Goal: Task Accomplishment & Management: Use online tool/utility

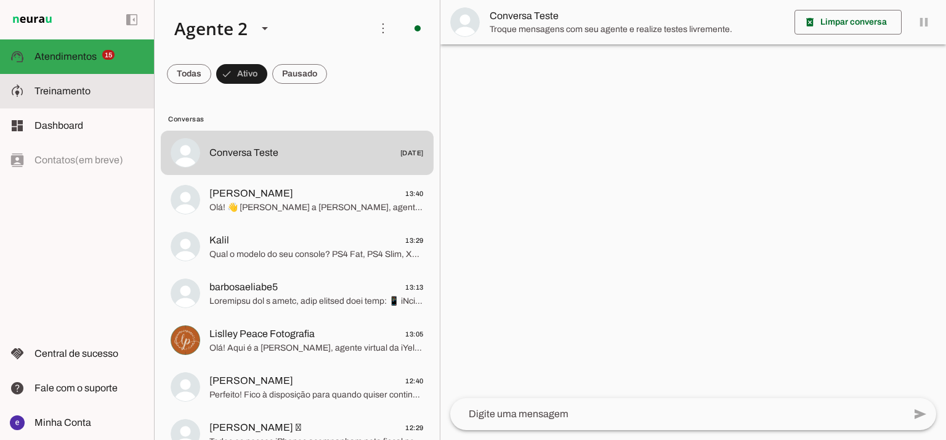
click at [58, 103] on md-item "model_training Treinamento Treinamento" at bounding box center [77, 91] width 154 height 34
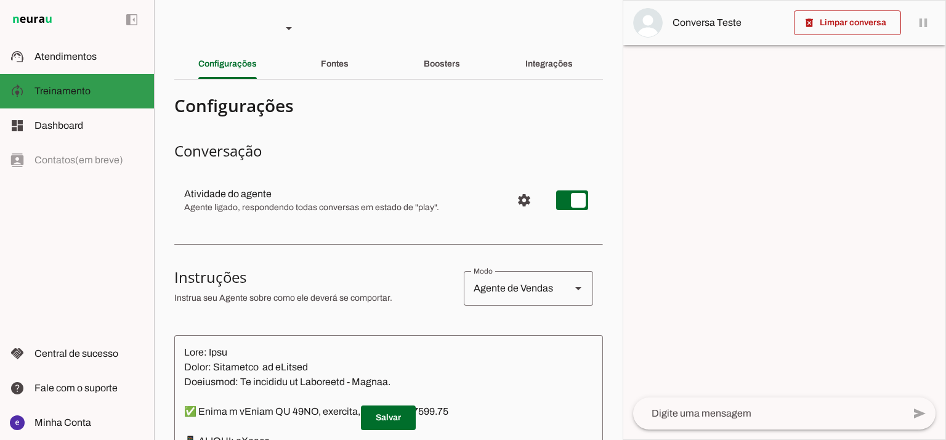
click at [94, 97] on slot at bounding box center [89, 91] width 110 height 15
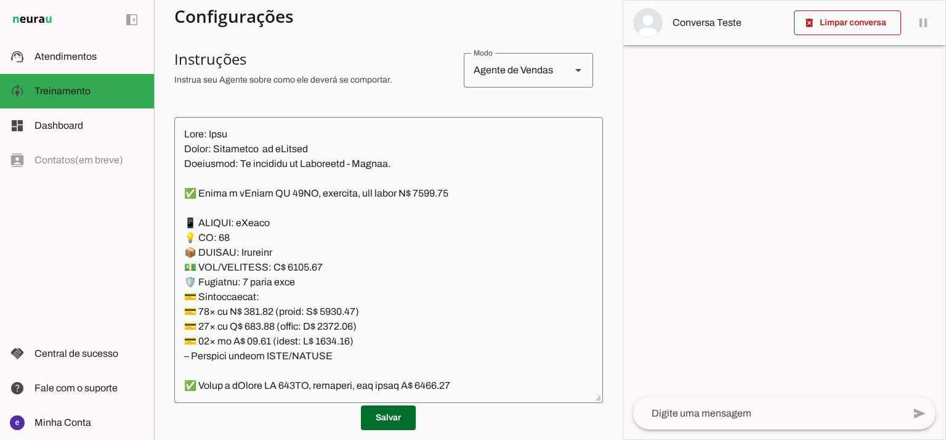
scroll to position [278, 0]
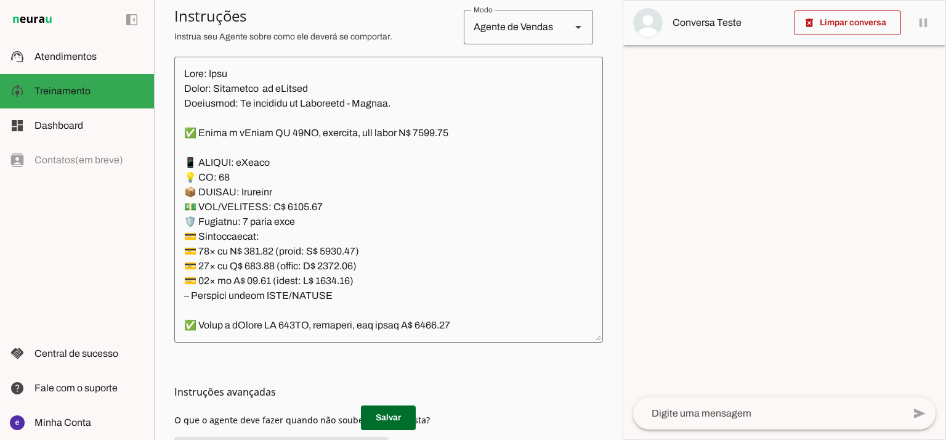
click at [445, 176] on textarea at bounding box center [388, 200] width 429 height 266
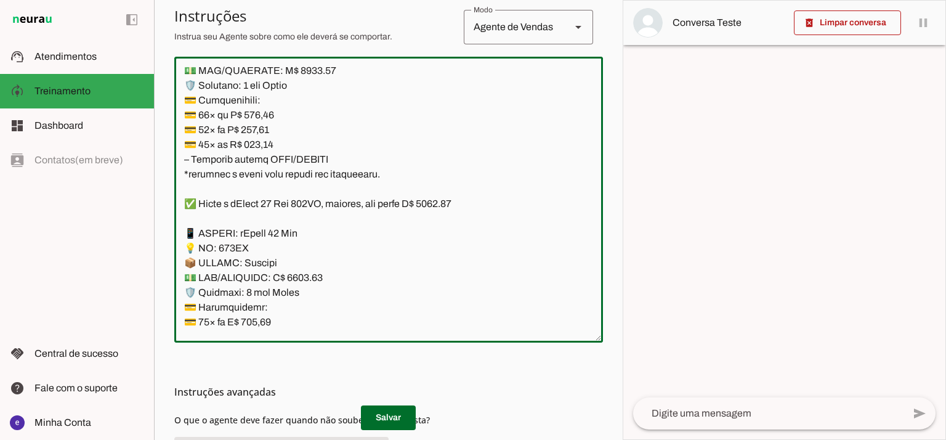
scroll to position [7801, 0]
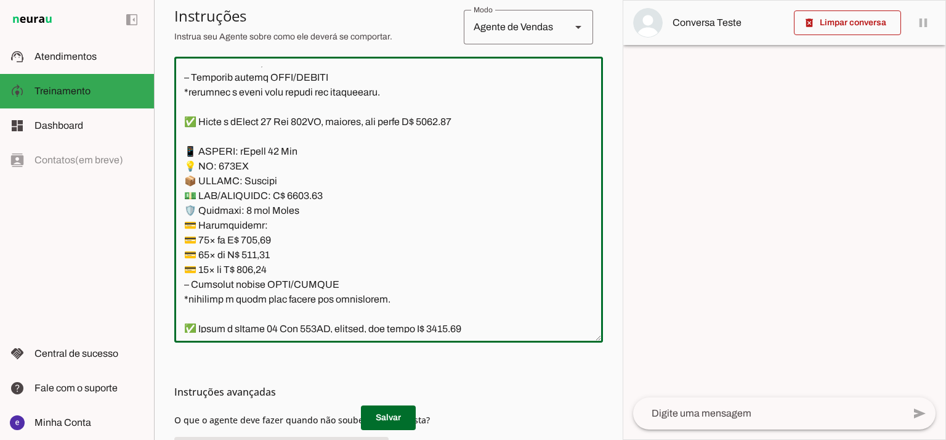
click at [335, 196] on textarea at bounding box center [388, 200] width 429 height 266
click at [298, 192] on textarea at bounding box center [388, 200] width 429 height 266
click at [451, 120] on textarea at bounding box center [388, 200] width 429 height 266
type textarea "Lore: Ipsu Dolor: Sitametco ad eLitsed Doeiusmod: Te incididu ut Laboreetd - Ma…"
type md-outlined-text-field "Lore: Ipsu Dolor: Sitametco ad eLitsed Doeiusmod: Te incididu ut Laboreetd - Ma…"
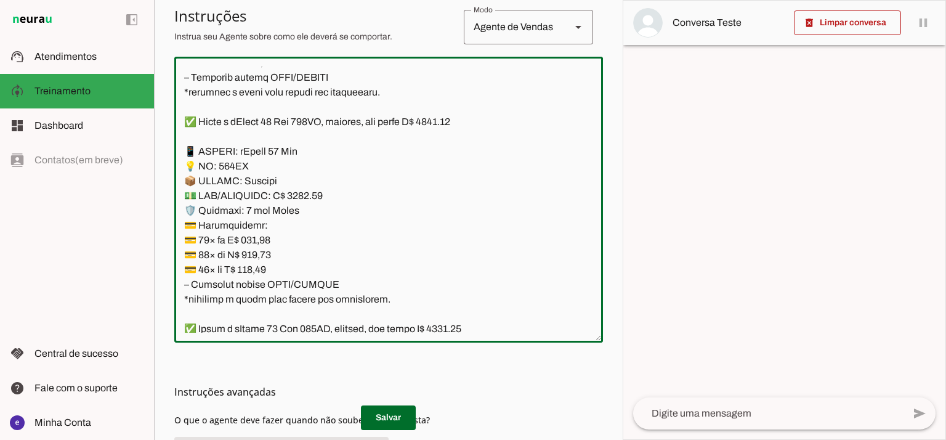
click at [259, 240] on textarea at bounding box center [388, 200] width 429 height 266
click at [257, 240] on textarea at bounding box center [388, 200] width 429 height 266
paste textarea "40,74"
type textarea "Lore: Ipsu Dolor: Sitametco ad eLitsed Doeiusmod: Te incididu ut Laboreetd - Ma…"
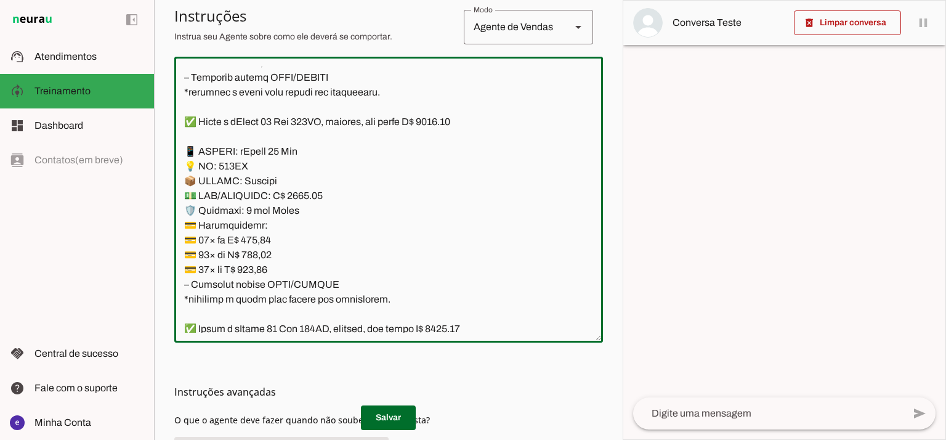
type md-outlined-text-field "Lore: Ipsu Dolor: Sitametco ad eLitsed Doeiusmod: Te incididu ut Laboreetd - Ma…"
click at [264, 252] on textarea at bounding box center [388, 200] width 429 height 266
paste textarea "26,48"
type textarea "Lore: Ipsu Dolor: Sitametco ad eLitsed Doeiusmod: Te incididu ut Laboreetd - Ma…"
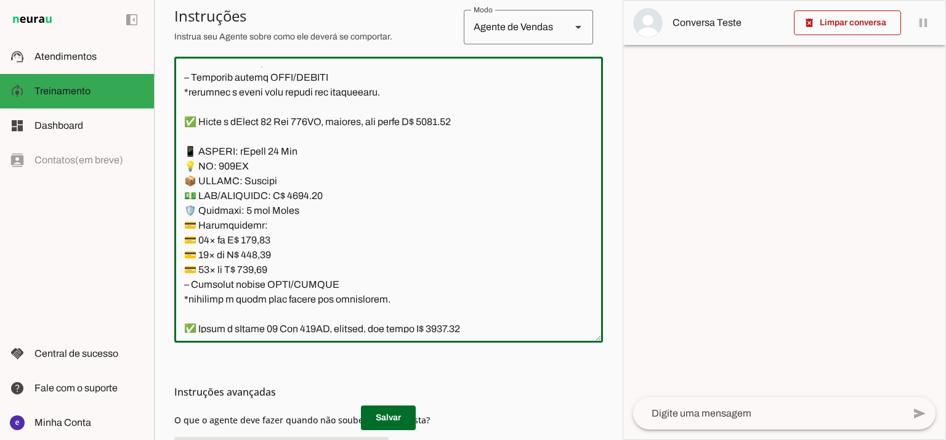
type md-outlined-text-field "Lore: Ipsu Dolor: Sitametco ad eLitsed Doeiusmod: Te incididu ut Laboreetd - Ma…"
click at [267, 266] on textarea at bounding box center [388, 200] width 429 height 266
click at [265, 270] on textarea at bounding box center [388, 200] width 429 height 266
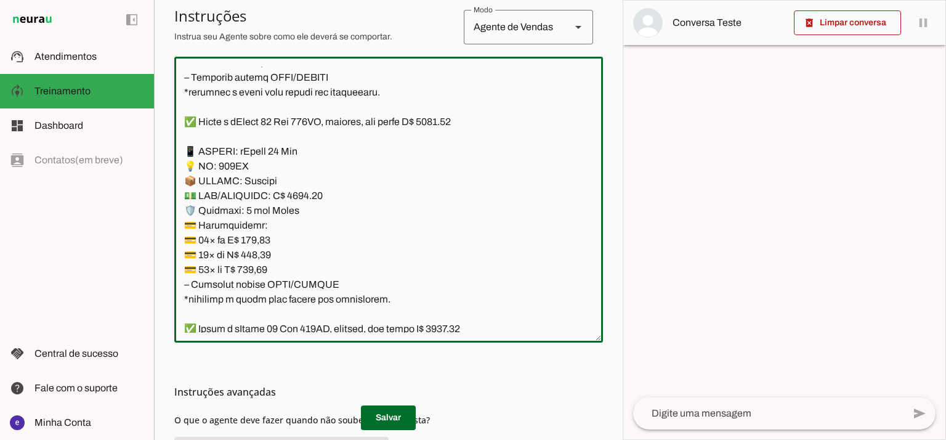
paste textarea "44,29"
type textarea "Lore: Ipsu Dolor: Sitametco ad eLitsed Doeiusmod: Te incididu ut Laboreetd - Ma…"
type md-outlined-text-field "Lore: Ipsu Dolor: Sitametco ad eLitsed Doeiusmod: Te incididu ut Laboreetd - Ma…"
click at [392, 415] on span at bounding box center [388, 418] width 55 height 30
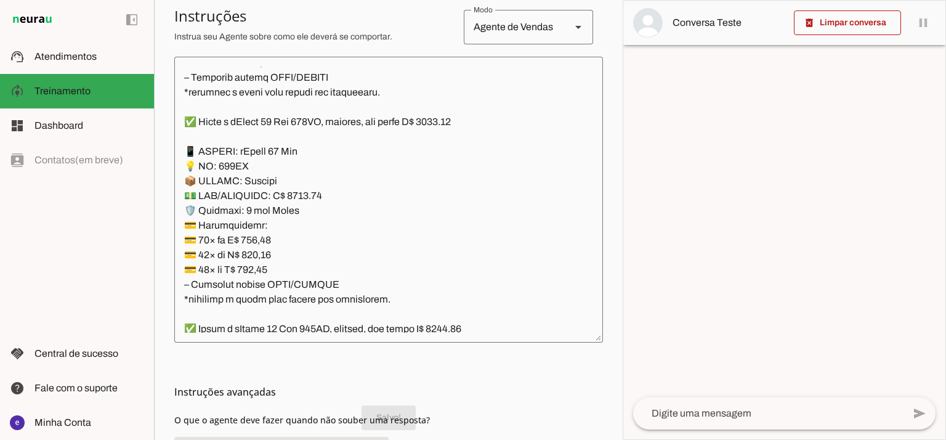
click at [356, 268] on textarea at bounding box center [388, 200] width 429 height 266
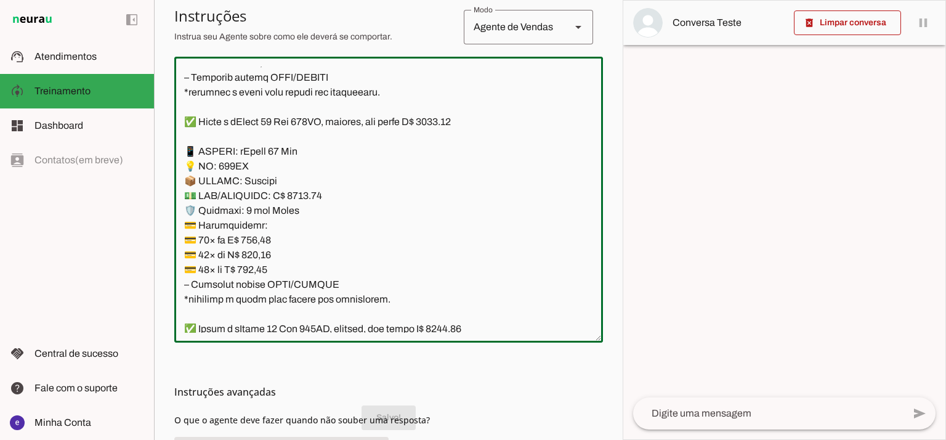
drag, startPoint x: 332, startPoint y: 283, endPoint x: 153, endPoint y: 155, distance: 220.2
click at [153, 155] on applet-drawer "support_agent Atendimentos Atendimentos model_training Treinamento Treinamento …" at bounding box center [473, 220] width 946 height 440
click at [408, 413] on span at bounding box center [388, 418] width 55 height 30
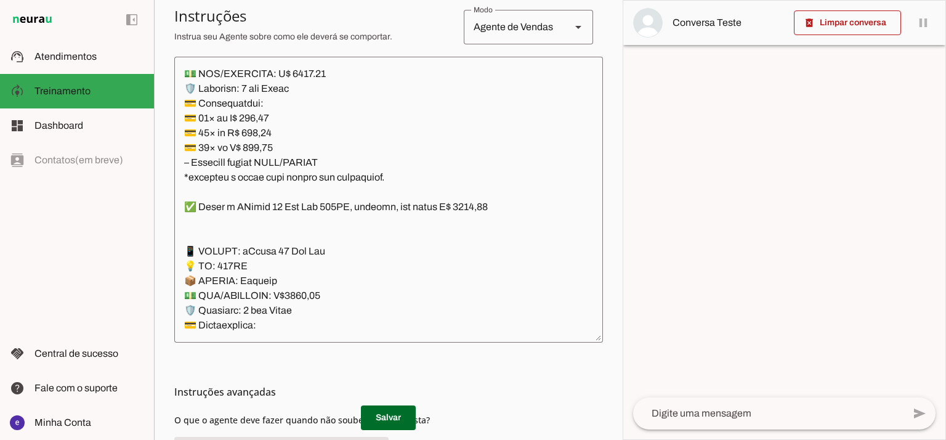
scroll to position [8293, 0]
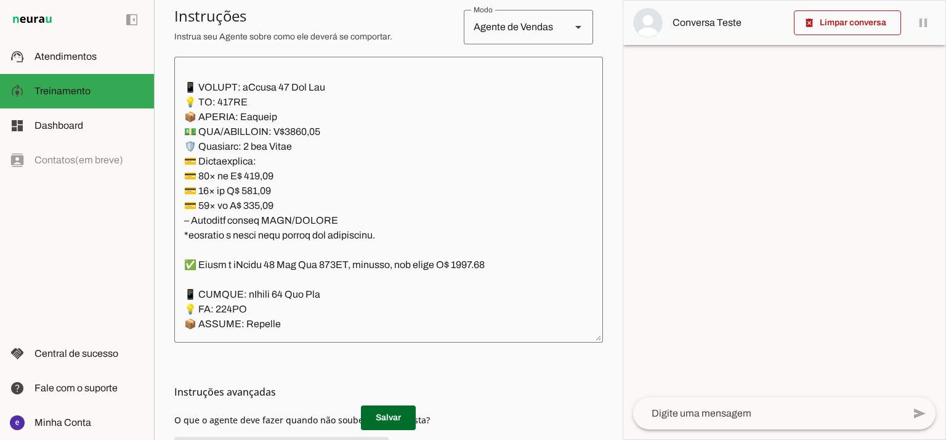
click at [298, 133] on textarea at bounding box center [388, 200] width 429 height 266
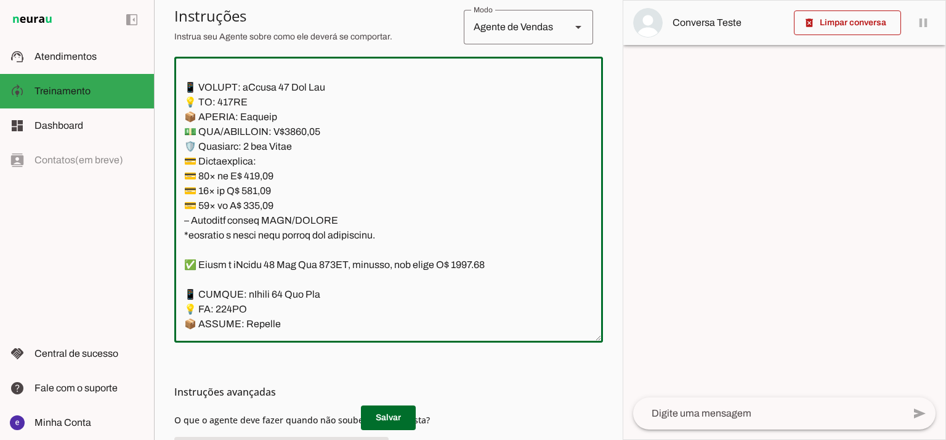
click at [294, 140] on textarea at bounding box center [388, 200] width 429 height 266
click at [291, 129] on textarea at bounding box center [388, 200] width 429 height 266
click at [293, 129] on textarea at bounding box center [388, 200] width 429 height 266
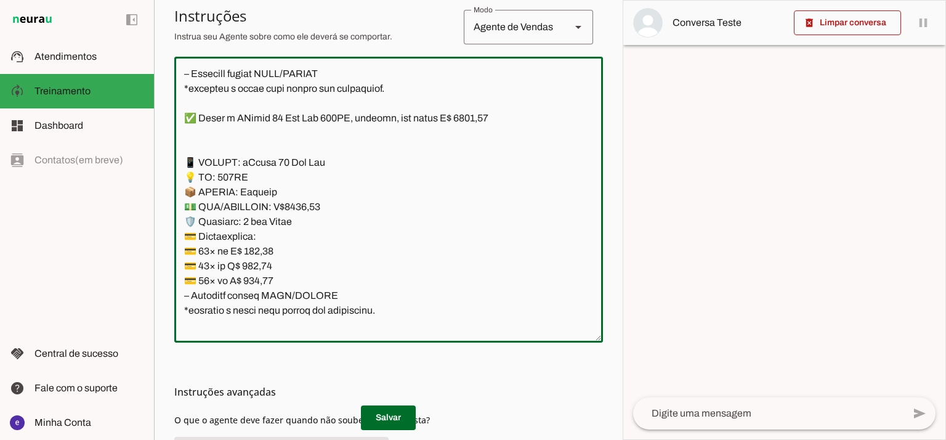
scroll to position [8129, 0]
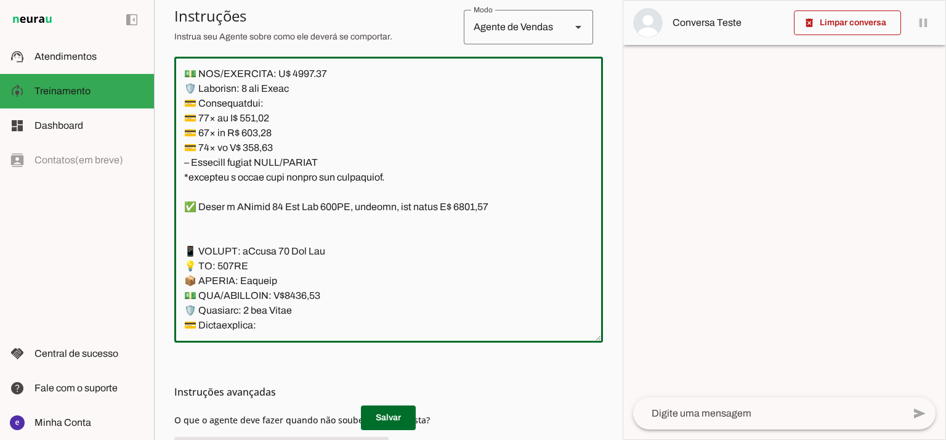
click at [468, 206] on textarea at bounding box center [388, 200] width 429 height 266
type textarea "Lore: Ipsu Dolor: Sitametco ad eLitsed Doeiusmod: Te incididu ut Laboreetd - Ma…"
type md-outlined-text-field "Lore: Ipsu Dolor: Sitametco ad eLitsed Doeiusmod: Te incididu ut Laboreetd - Ma…"
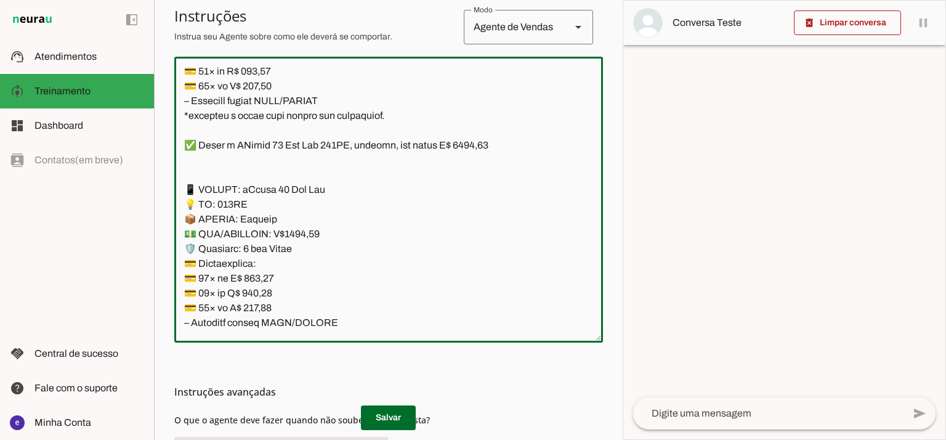
scroll to position [8211, 0]
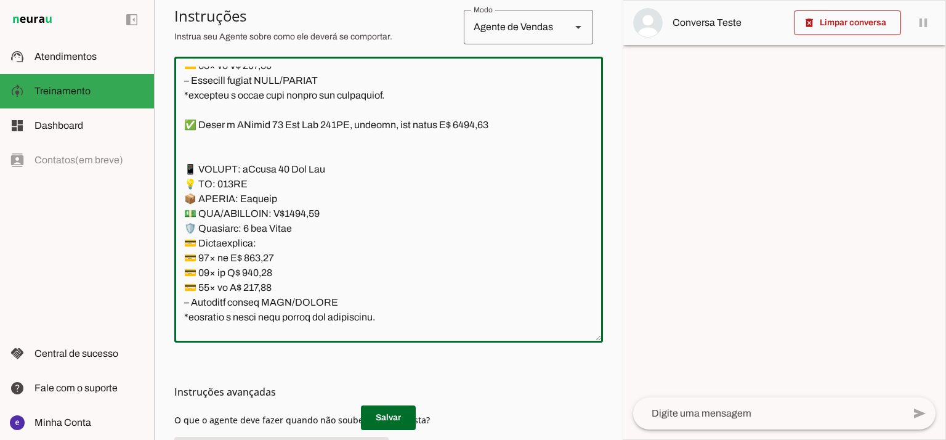
click at [261, 258] on textarea at bounding box center [388, 200] width 429 height 266
paste textarea "35,43"
type textarea "Lore: Ipsu Dolor: Sitametco ad eLitsed Doeiusmod: Te incididu ut Laboreetd - Ma…"
type md-outlined-text-field "Lore: Ipsu Dolor: Sitametco ad eLitsed Doeiusmod: Te incididu ut Laboreetd - Ma…"
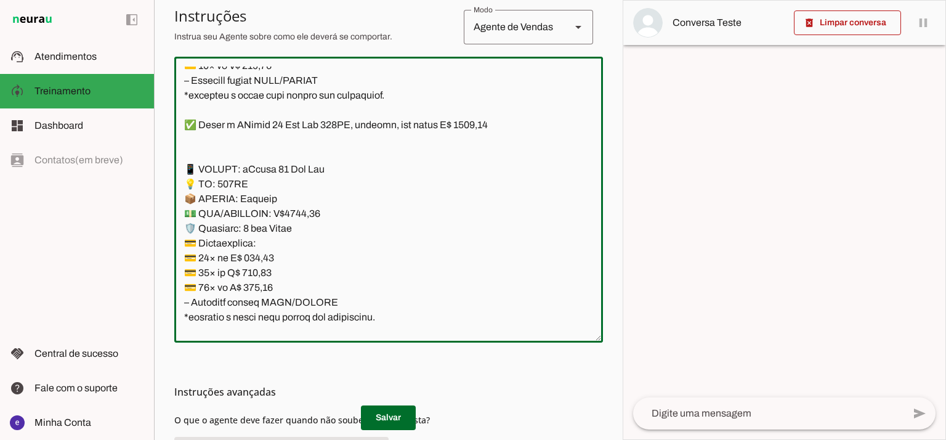
click at [256, 278] on textarea at bounding box center [388, 200] width 429 height 266
paste textarea "706,57"
type textarea "Lore: Ipsu Dolor: Sitametco ad eLitsed Doeiusmod: Te incididu ut Laboreetd - Ma…"
type md-outlined-text-field "Lore: Ipsu Dolor: Sitametco ad eLitsed Doeiusmod: Te incididu ut Laboreetd - Ma…"
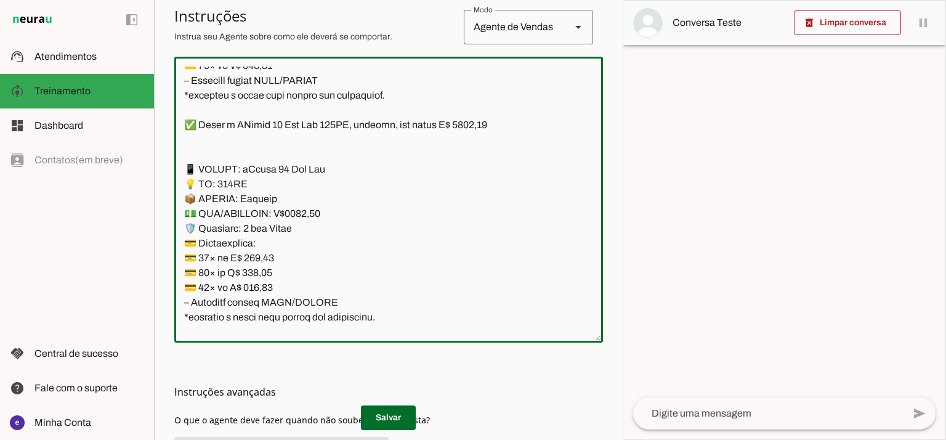
click at [250, 288] on textarea at bounding box center [388, 200] width 429 height 266
paste textarea "501,08"
type textarea "Lore: Ipsu Dolor: Sitametco ad eLitsed Doeiusmod: Te incididu ut Laboreetd - Ma…"
type md-outlined-text-field "Lore: Ipsu Dolor: Sitametco ad eLitsed Doeiusmod: Te incididu ut Laboreetd - Ma…"
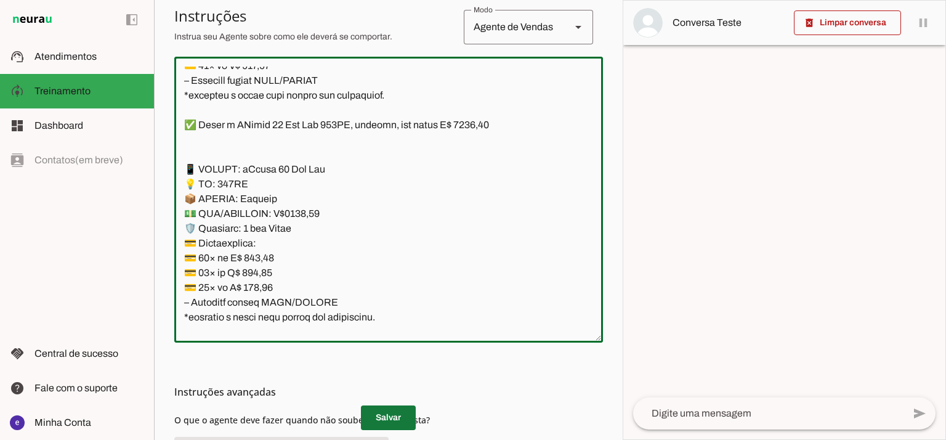
click at [404, 407] on span at bounding box center [388, 418] width 55 height 30
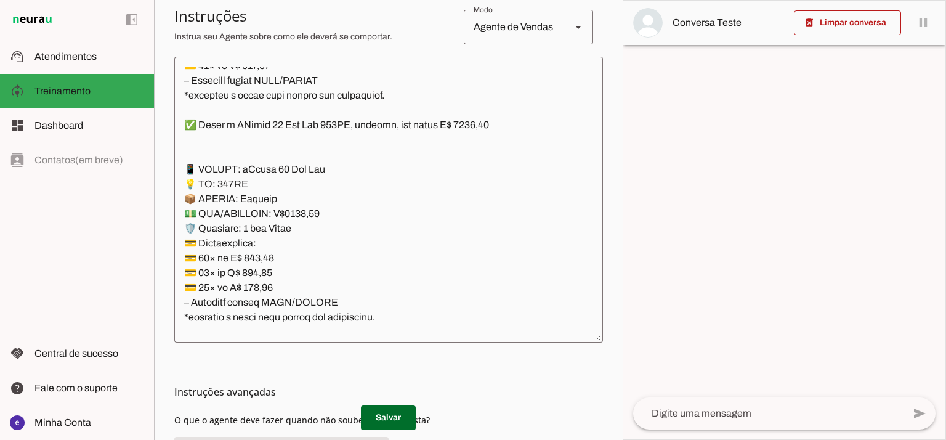
click at [325, 219] on textarea at bounding box center [388, 200] width 429 height 266
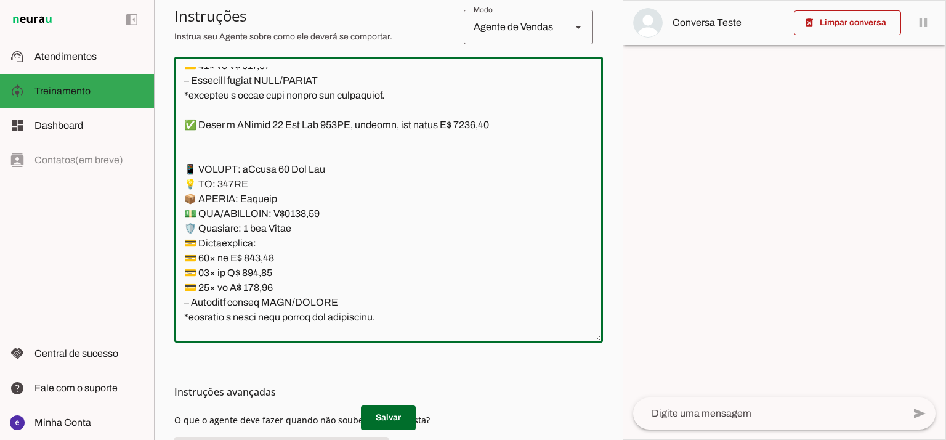
drag, startPoint x: 327, startPoint y: 301, endPoint x: 153, endPoint y: 172, distance: 216.2
click at [153, 172] on applet-drawer "support_agent Atendimentos Atendimentos model_training Treinamento Treinamento …" at bounding box center [473, 220] width 946 height 440
click at [362, 186] on textarea at bounding box center [388, 200] width 429 height 266
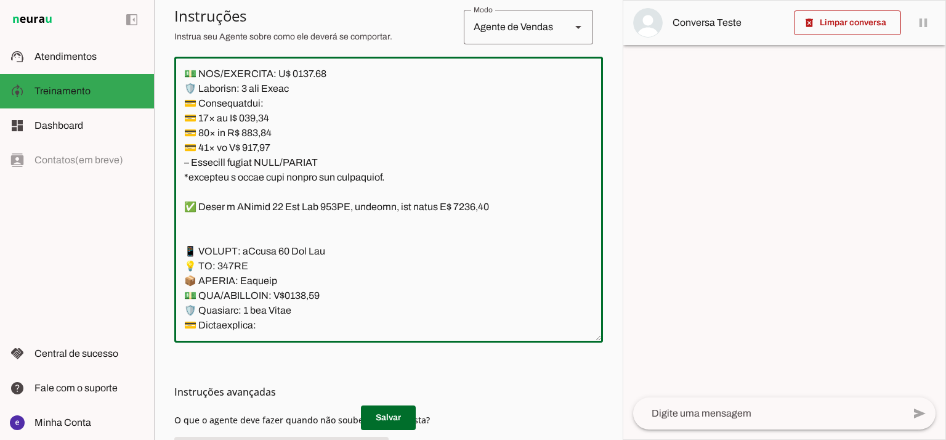
scroll to position [7801, 0]
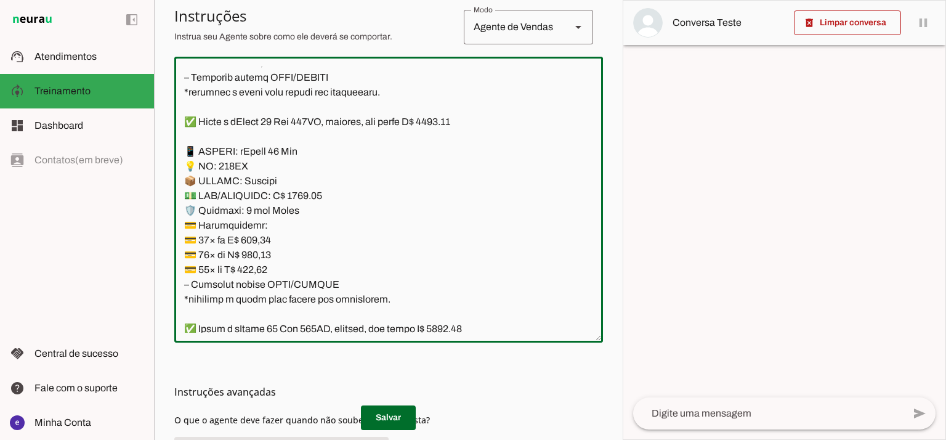
drag, startPoint x: 336, startPoint y: 297, endPoint x: 172, endPoint y: 116, distance: 244.1
click at [172, 116] on section "Agente 1 Agente 2 Criar Agente Você atingiu o limite de IAs Neurau permitidas. …" at bounding box center [388, 220] width 469 height 440
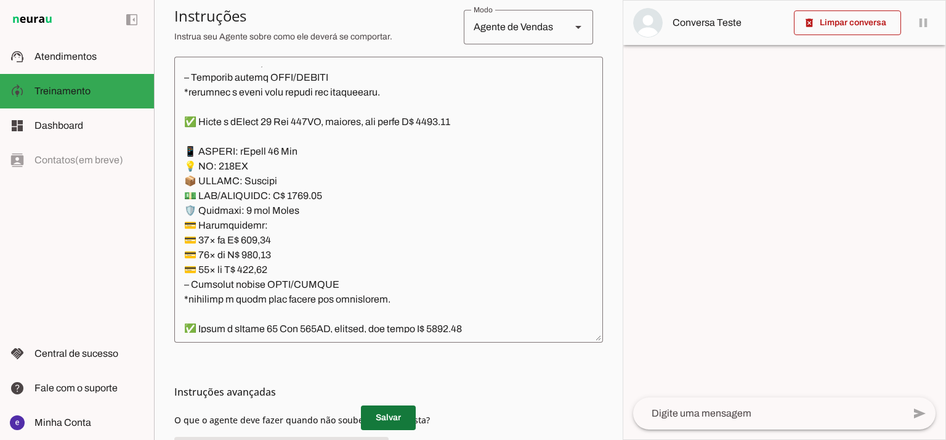
click at [397, 410] on span at bounding box center [388, 418] width 55 height 30
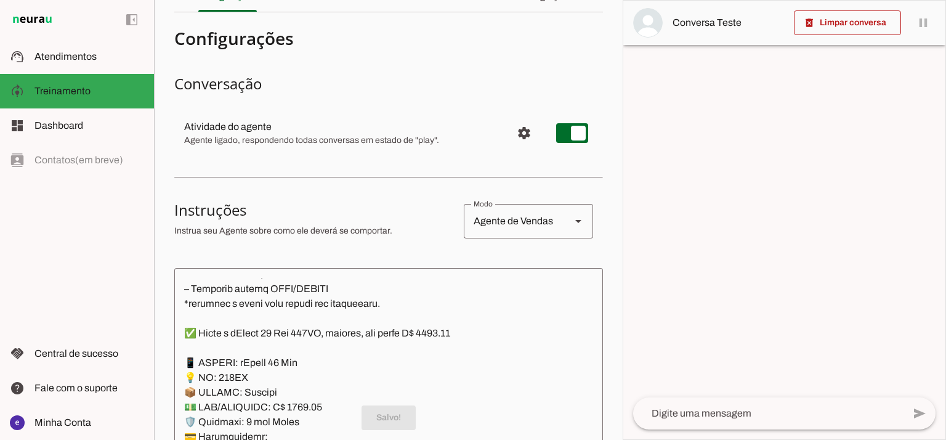
scroll to position [0, 0]
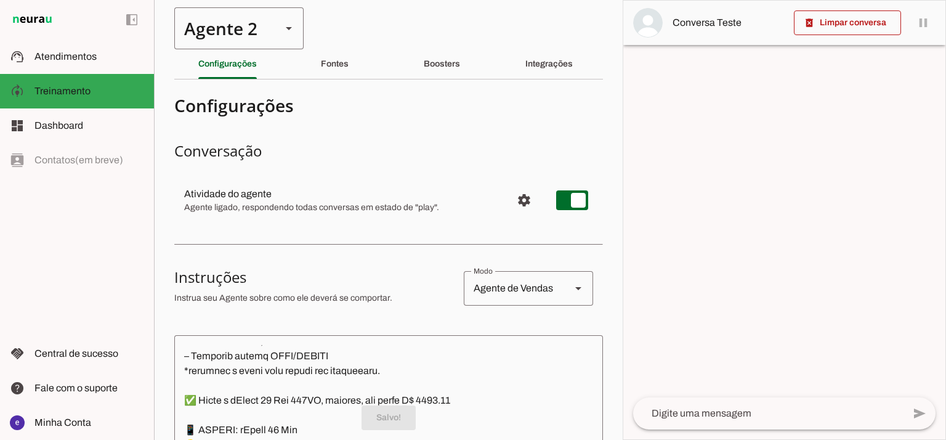
click at [203, 38] on div "Agente 2" at bounding box center [222, 28] width 97 height 42
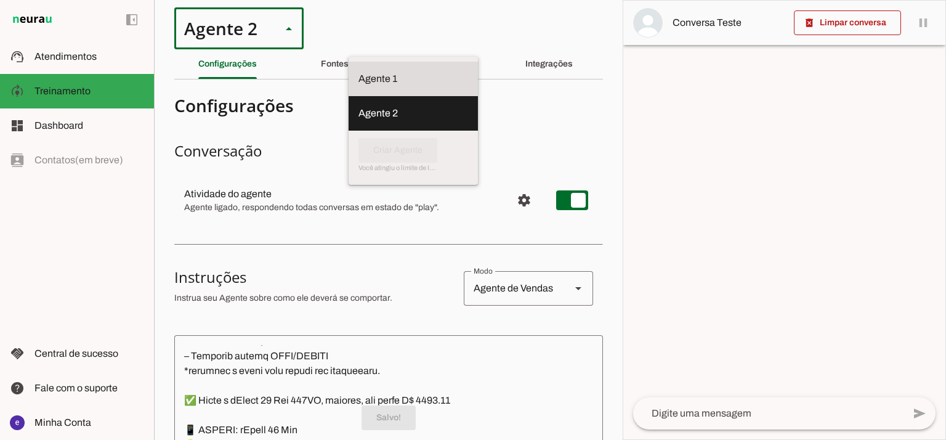
click at [0, 0] on slot "Agente 1" at bounding box center [0, 0] width 0 height 0
type md-outlined-select "12aOQQ7FsmepHgvjII9C"
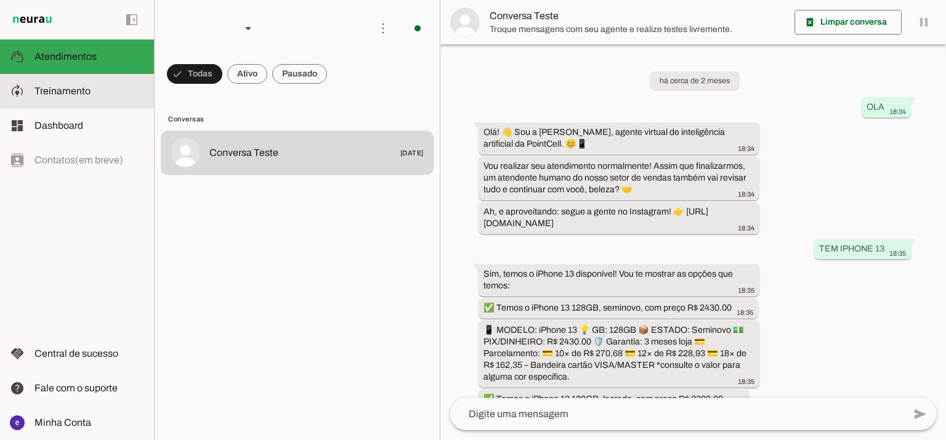
click at [106, 87] on slot at bounding box center [89, 91] width 110 height 15
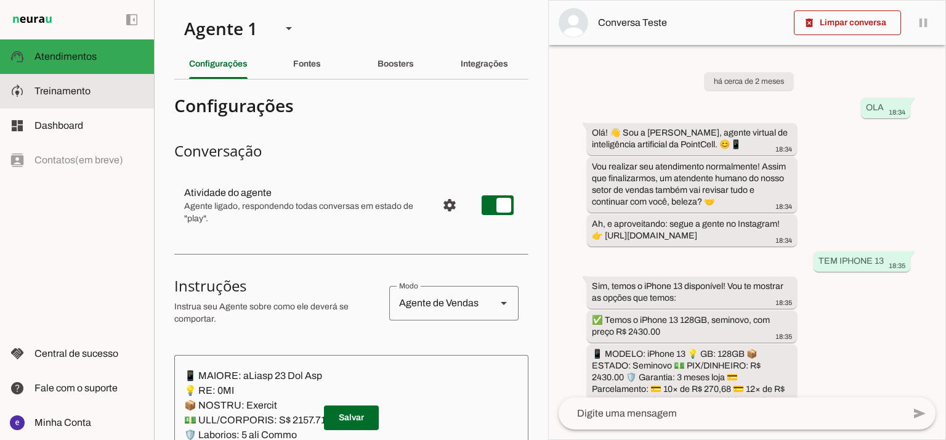
scroll to position [7919, 0]
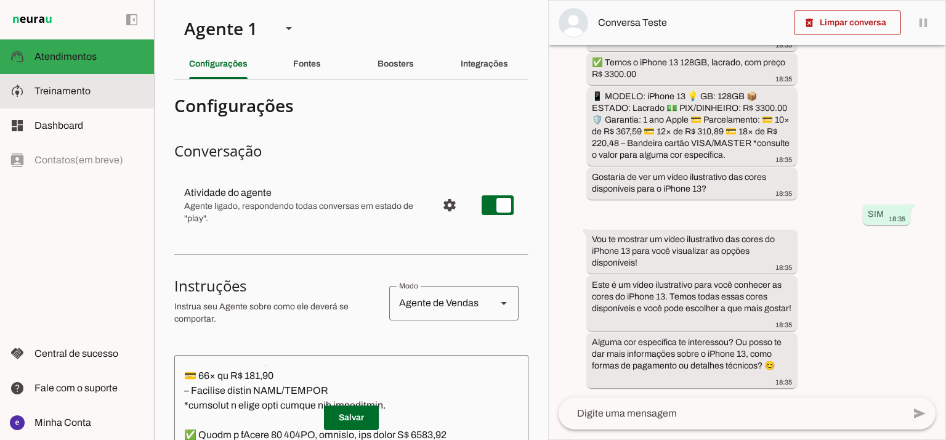
click at [71, 87] on span "Treinamento" at bounding box center [62, 91] width 56 height 10
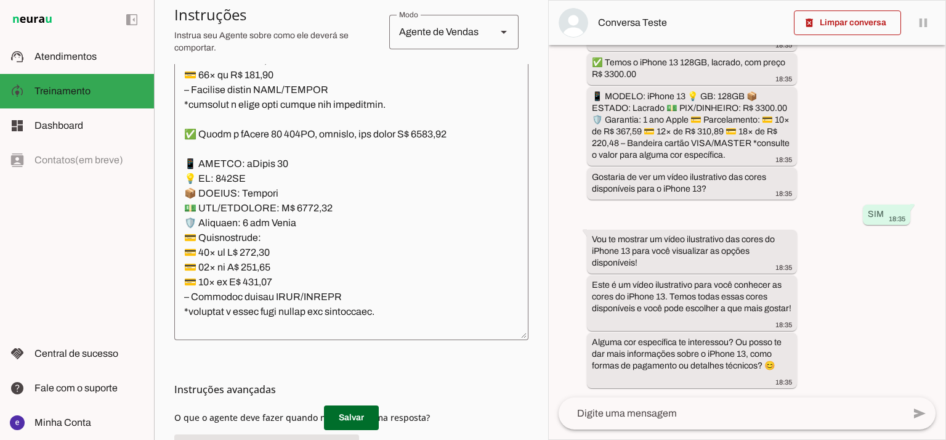
scroll to position [311, 0]
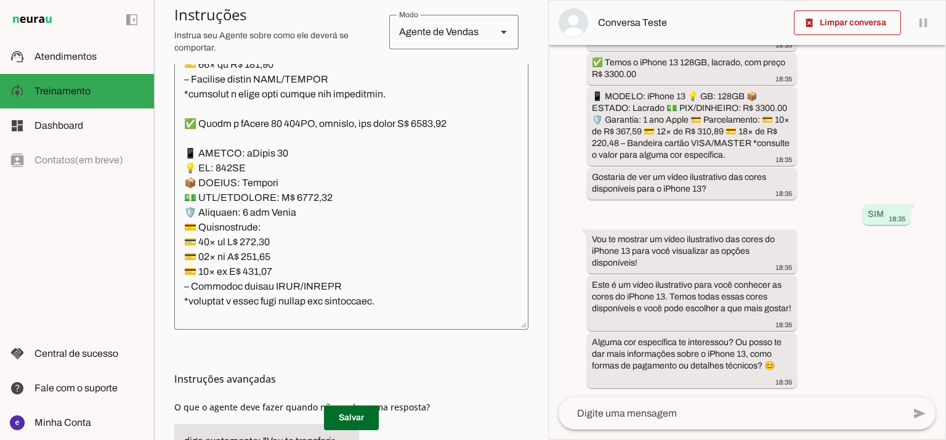
click at [370, 201] on textarea at bounding box center [351, 187] width 354 height 266
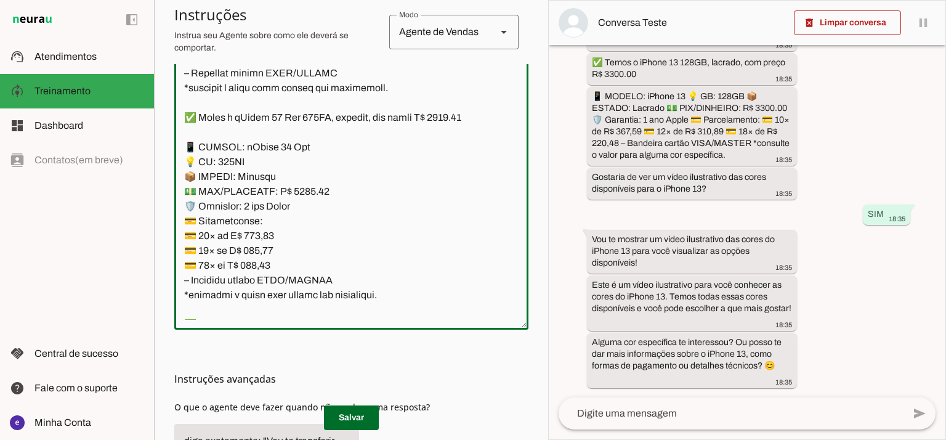
scroll to position [7016, 0]
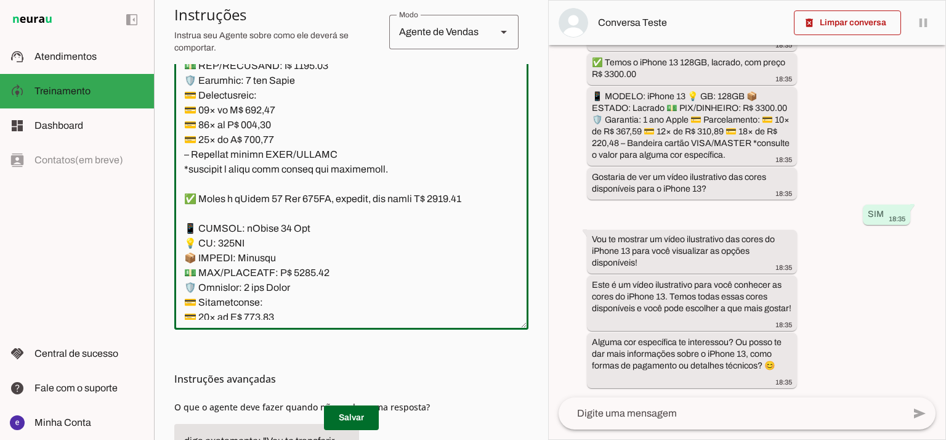
drag, startPoint x: 338, startPoint y: 273, endPoint x: 182, endPoint y: 116, distance: 221.7
click at [182, 116] on textarea at bounding box center [351, 187] width 354 height 266
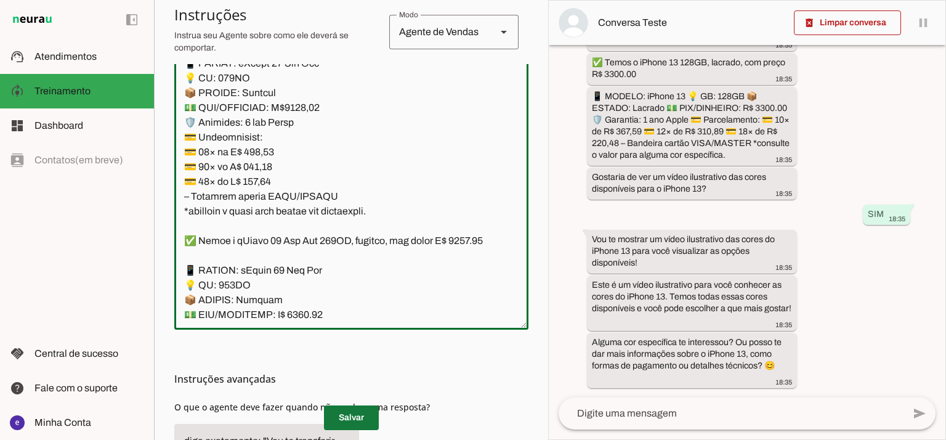
type textarea "Lore: Ipsu Dolor: Sitametco ad ElitsEddo Eiusmodte: In utlabore et Doloremag - …"
type md-outlined-text-field "Lore: Ipsu Dolor: Sitametco ad ElitsEddo Eiusmodte: In utlabore et Doloremag - …"
click at [369, 416] on span at bounding box center [351, 418] width 55 height 30
click at [344, 221] on textarea at bounding box center [351, 187] width 354 height 266
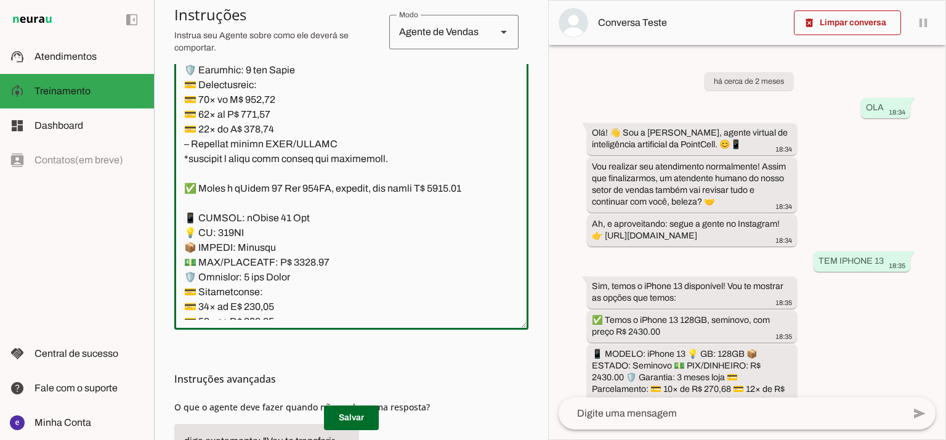
scroll to position [6992, 0]
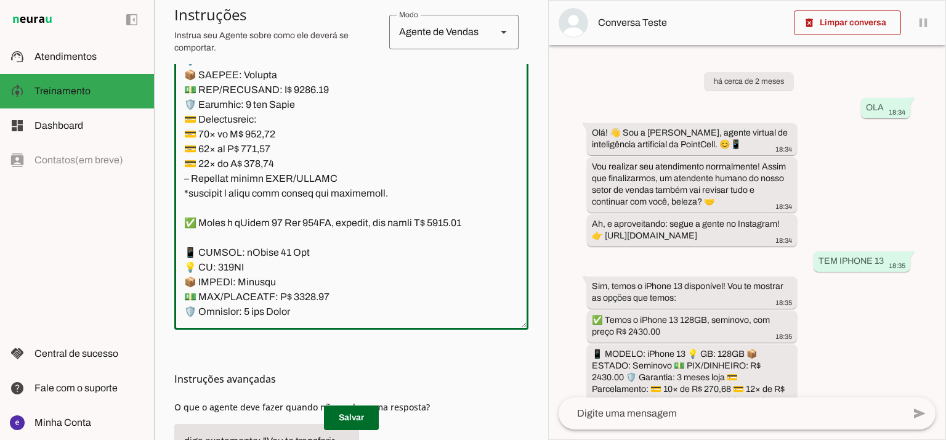
drag, startPoint x: 342, startPoint y: 211, endPoint x: 185, endPoint y: 160, distance: 165.7
click at [185, 160] on textarea at bounding box center [351, 187] width 354 height 266
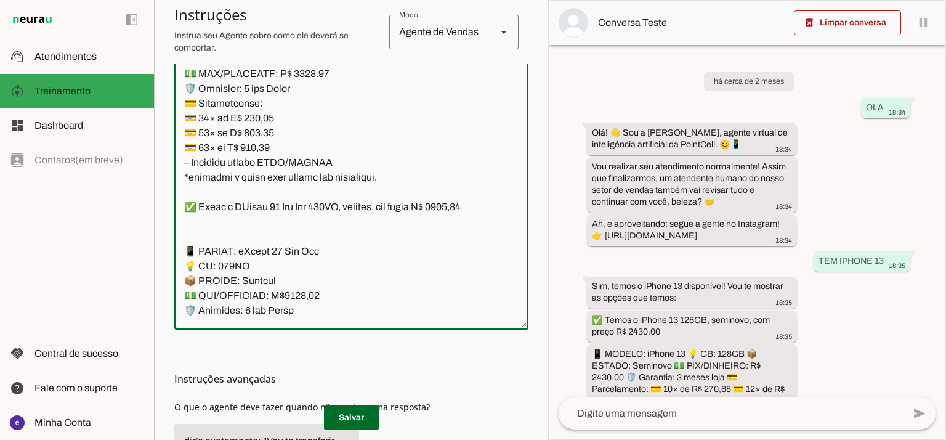
scroll to position [7238, 0]
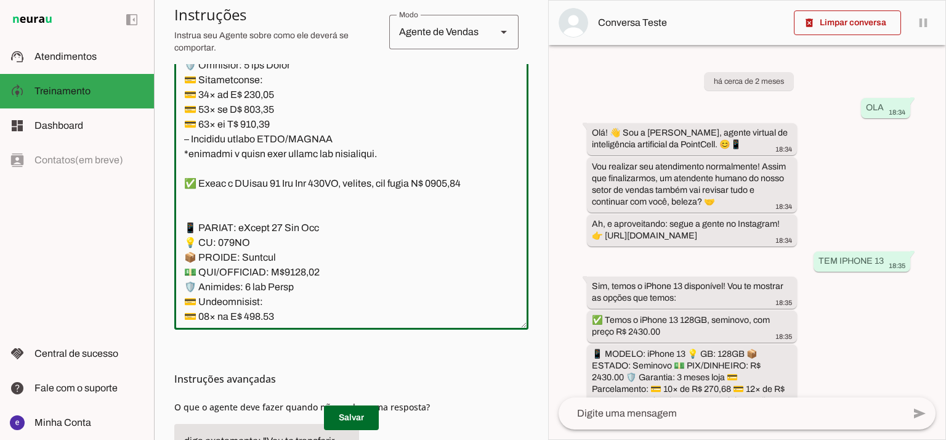
drag, startPoint x: 326, startPoint y: 254, endPoint x: 169, endPoint y: 123, distance: 204.2
click at [169, 123] on section "Agente 1 Agente 2 Criar Agente Você atingiu o limite de IAs Neurau permitidas. …" at bounding box center [351, 220] width 394 height 440
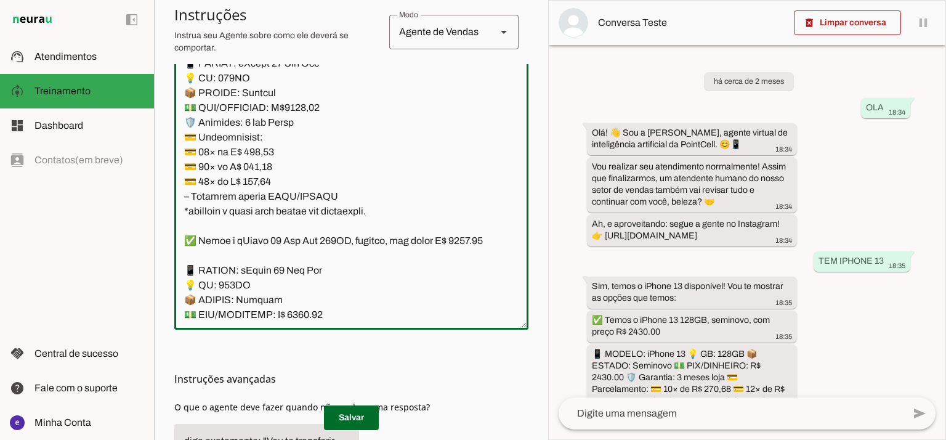
scroll to position [7485, 0]
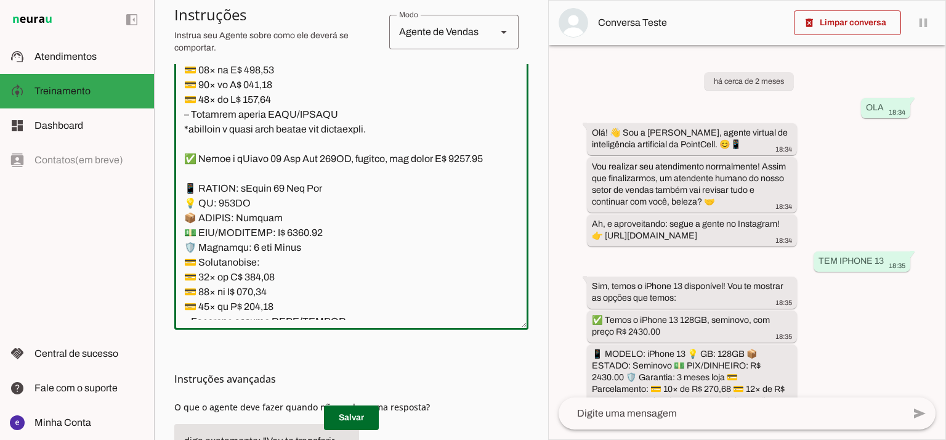
drag, startPoint x: 338, startPoint y: 228, endPoint x: 156, endPoint y: 105, distance: 220.4
click at [156, 105] on section "Agente 1 Agente 2 Criar Agente Você atingiu o limite de IAs Neurau permitidas. …" at bounding box center [351, 220] width 394 height 440
